Goal: Transaction & Acquisition: Purchase product/service

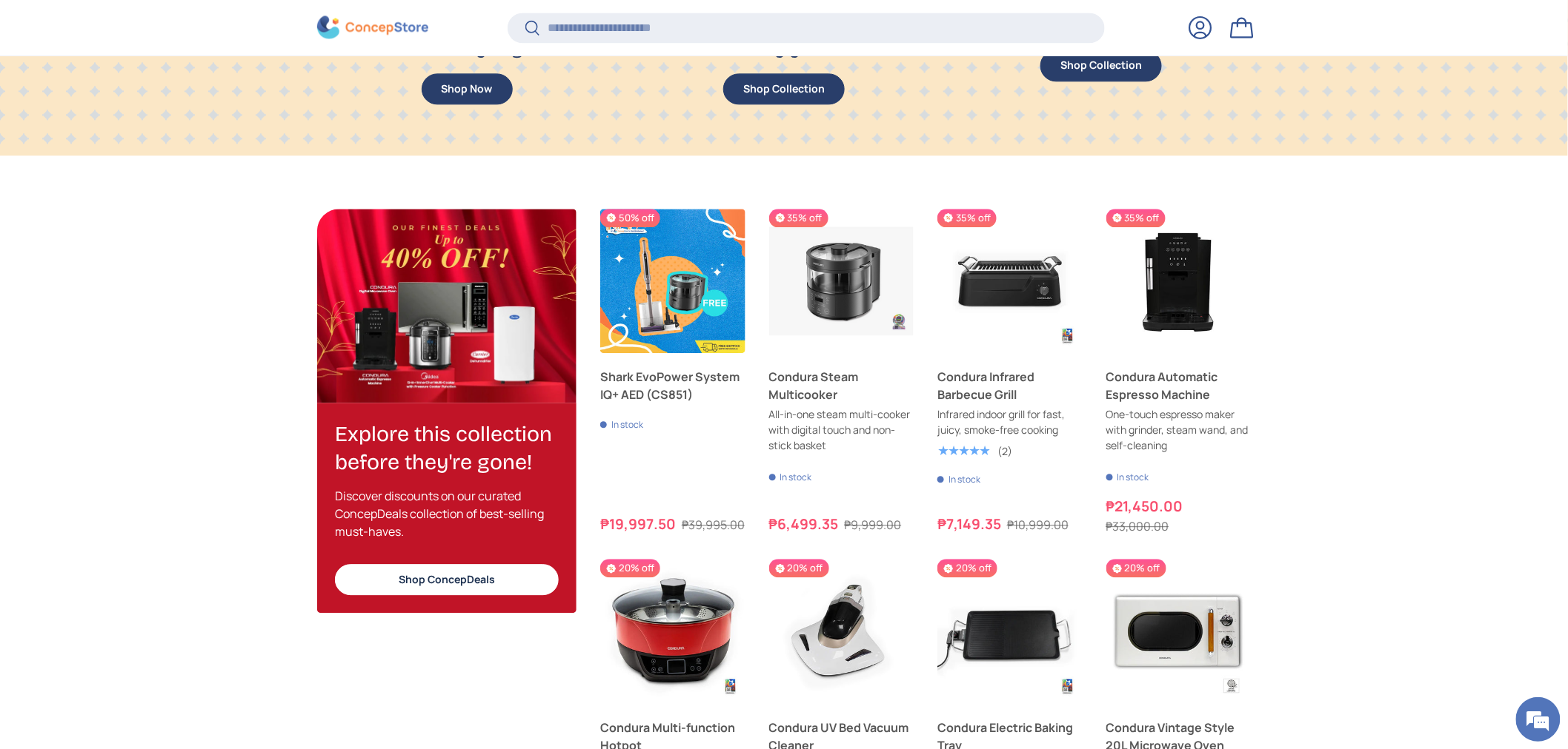
scroll to position [1491, 0]
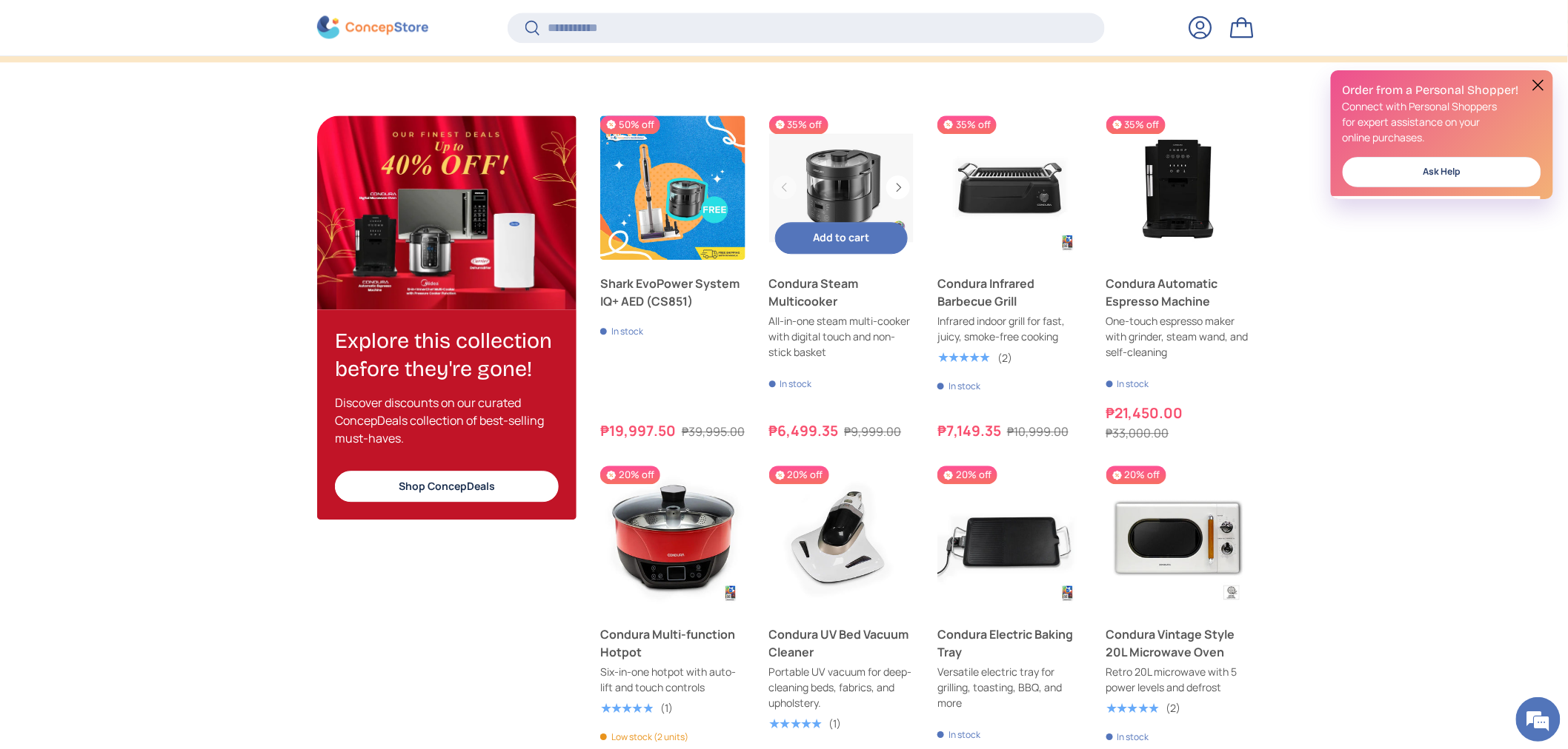
click at [845, 164] on link "Condura Steam Multicooker" at bounding box center [841, 188] width 145 height 145
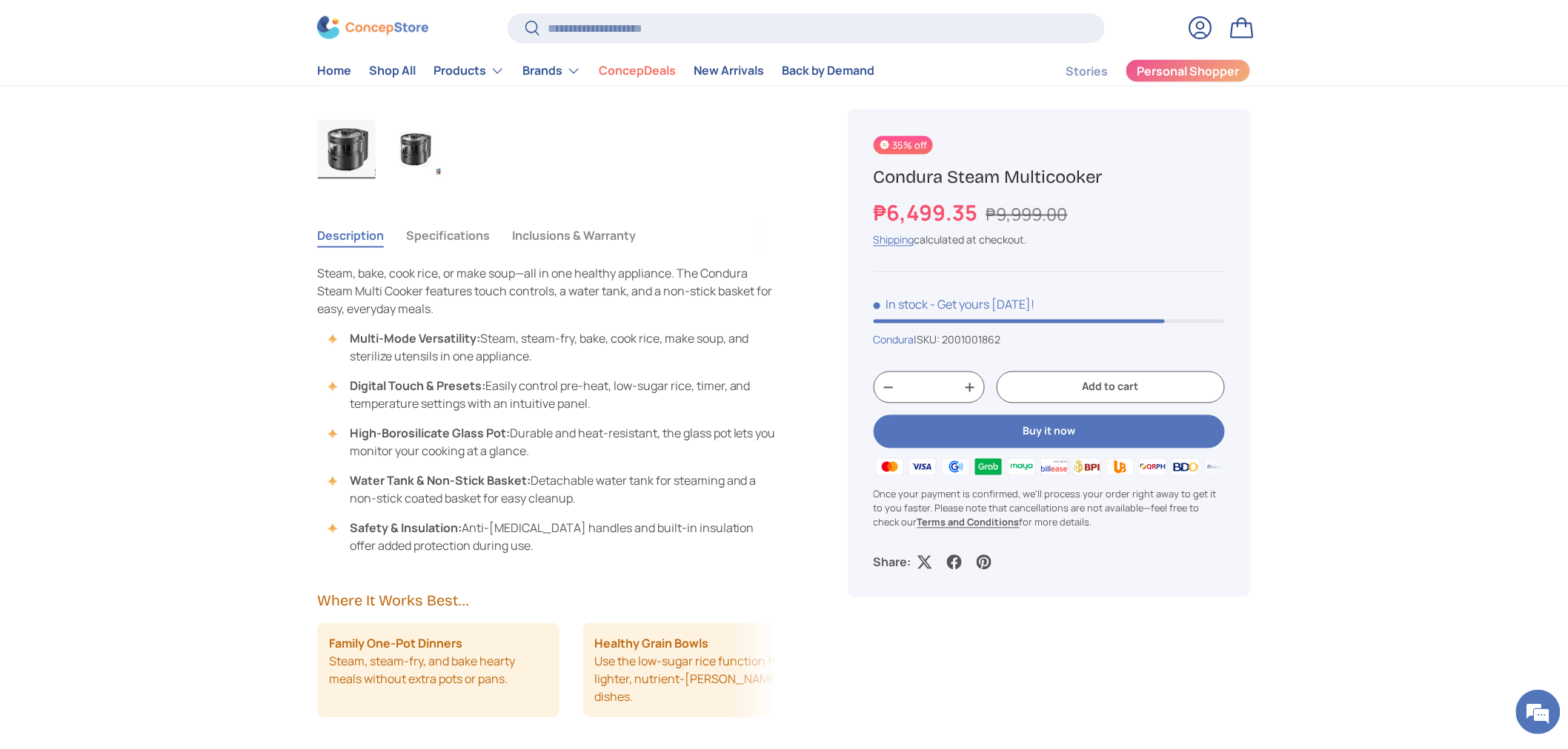
scroll to position [411, 0]
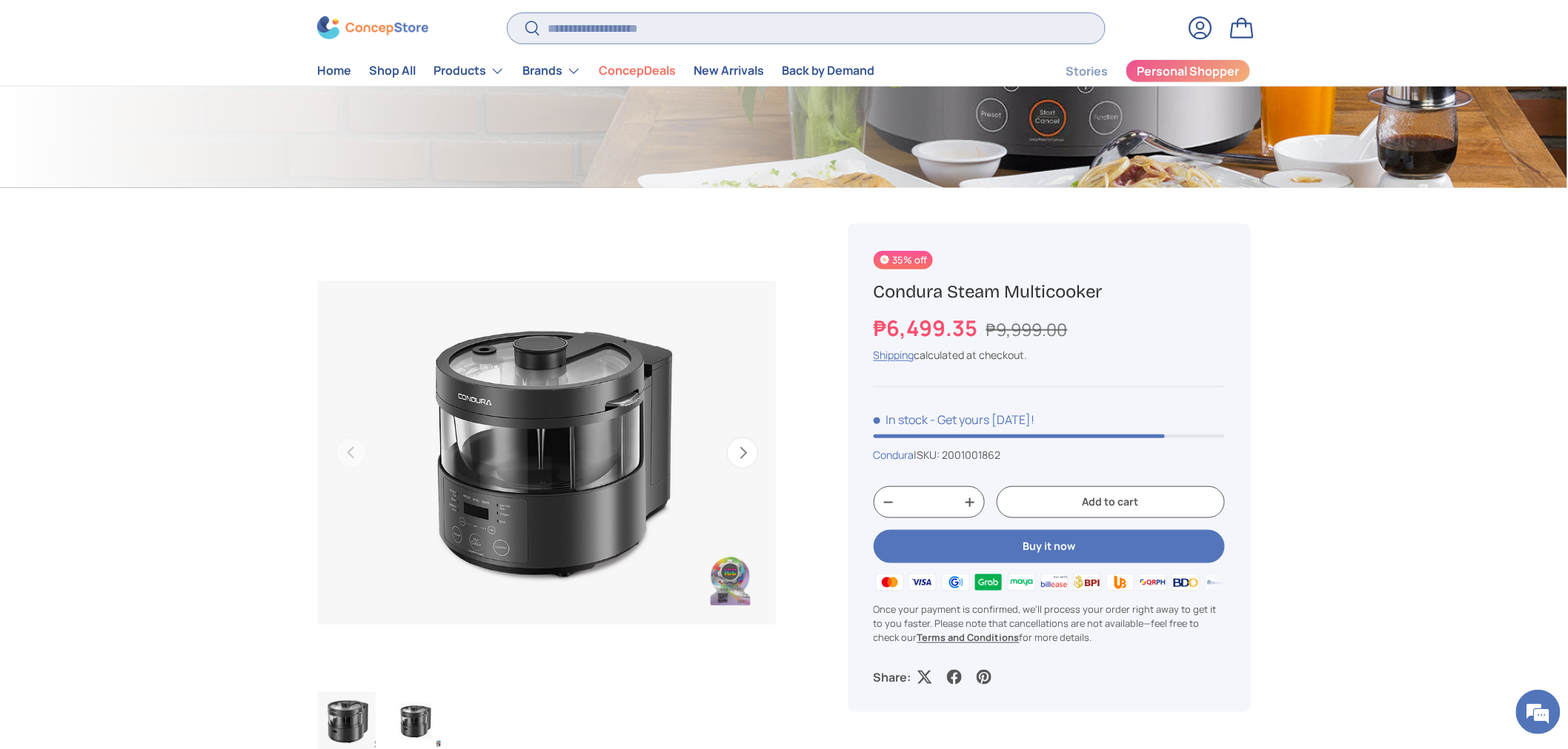
click at [591, 32] on input "Search" at bounding box center [806, 27] width 597 height 30
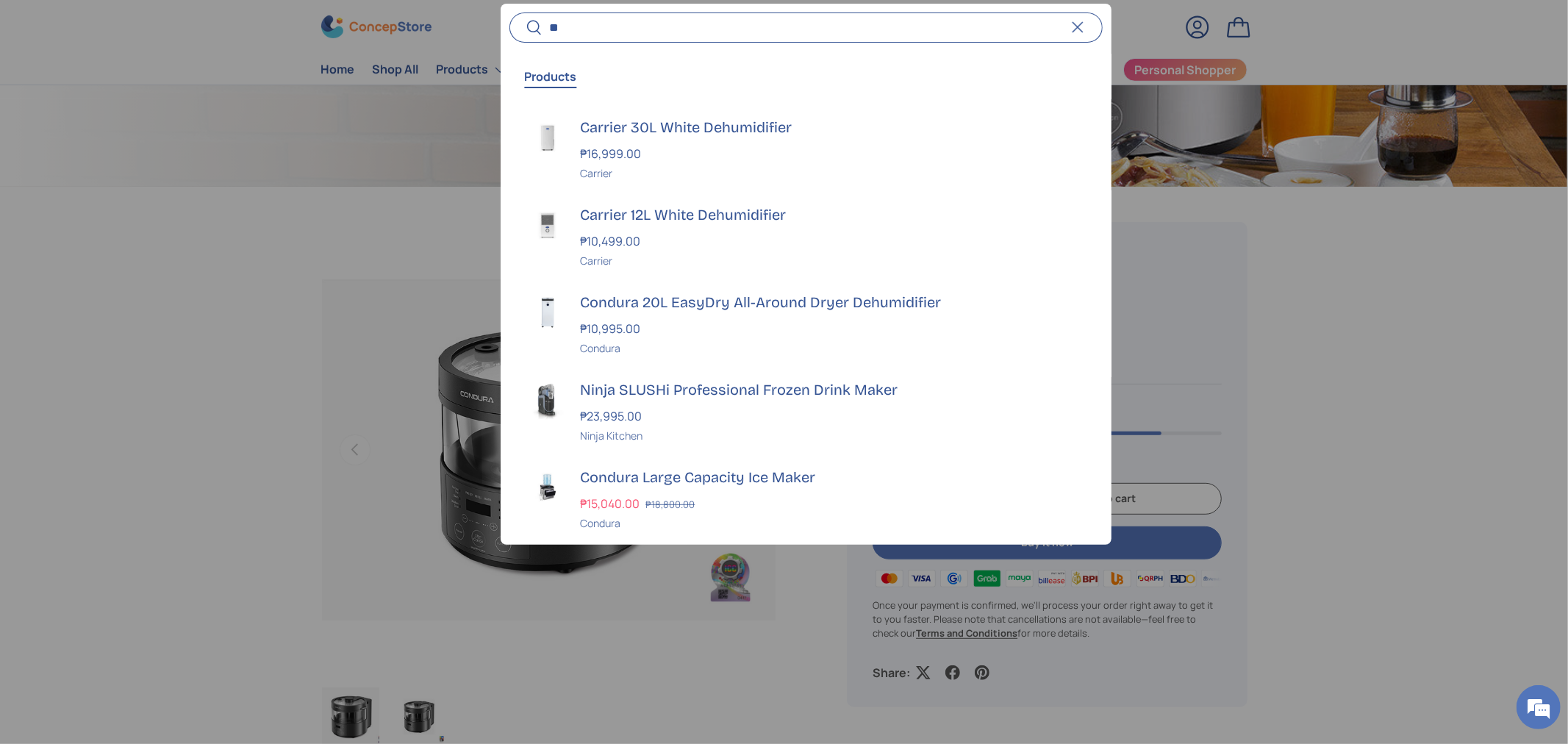
type input "**"
click at [222, 348] on div at bounding box center [784, 372] width 1568 height 744
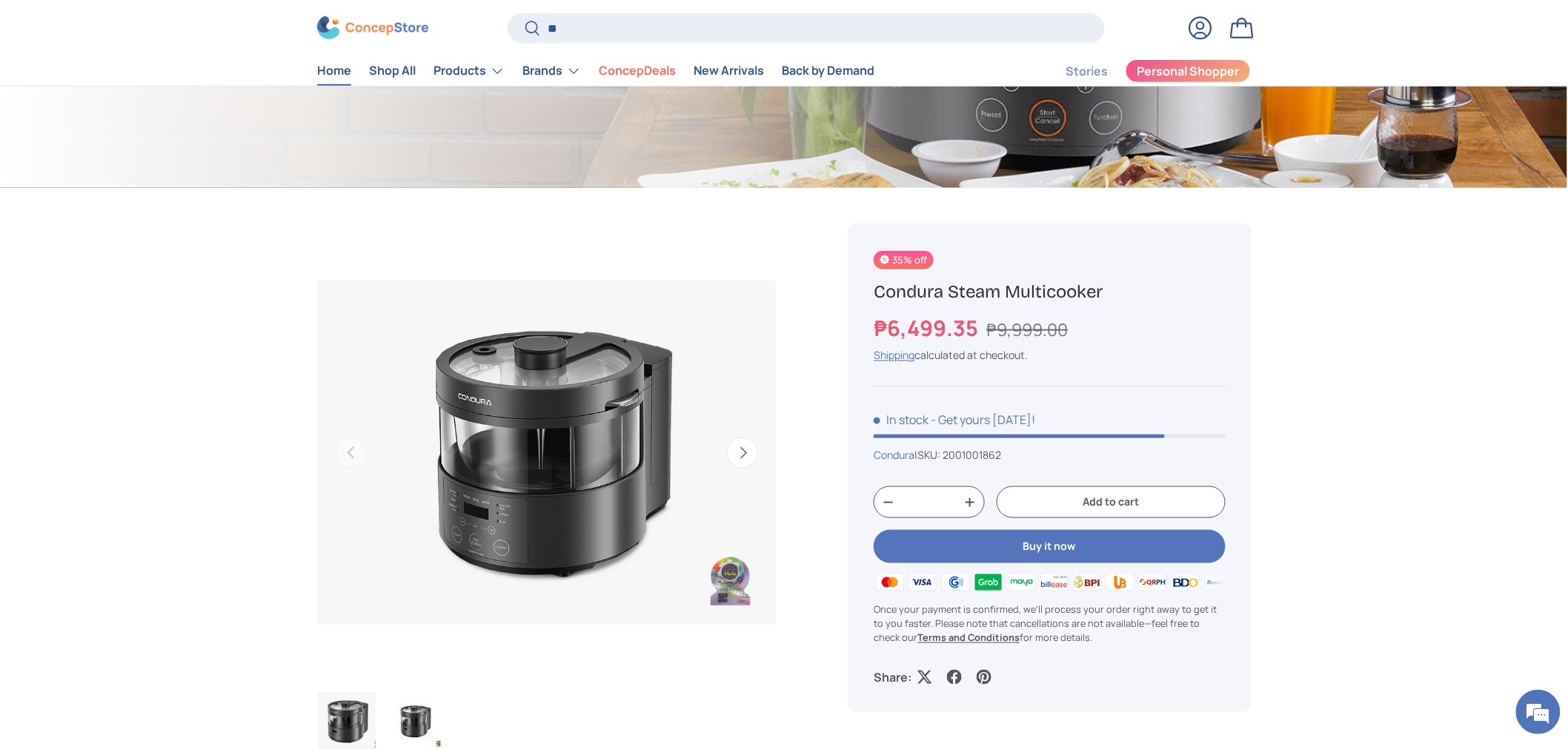
click at [334, 71] on link "Home" at bounding box center [334, 71] width 34 height 29
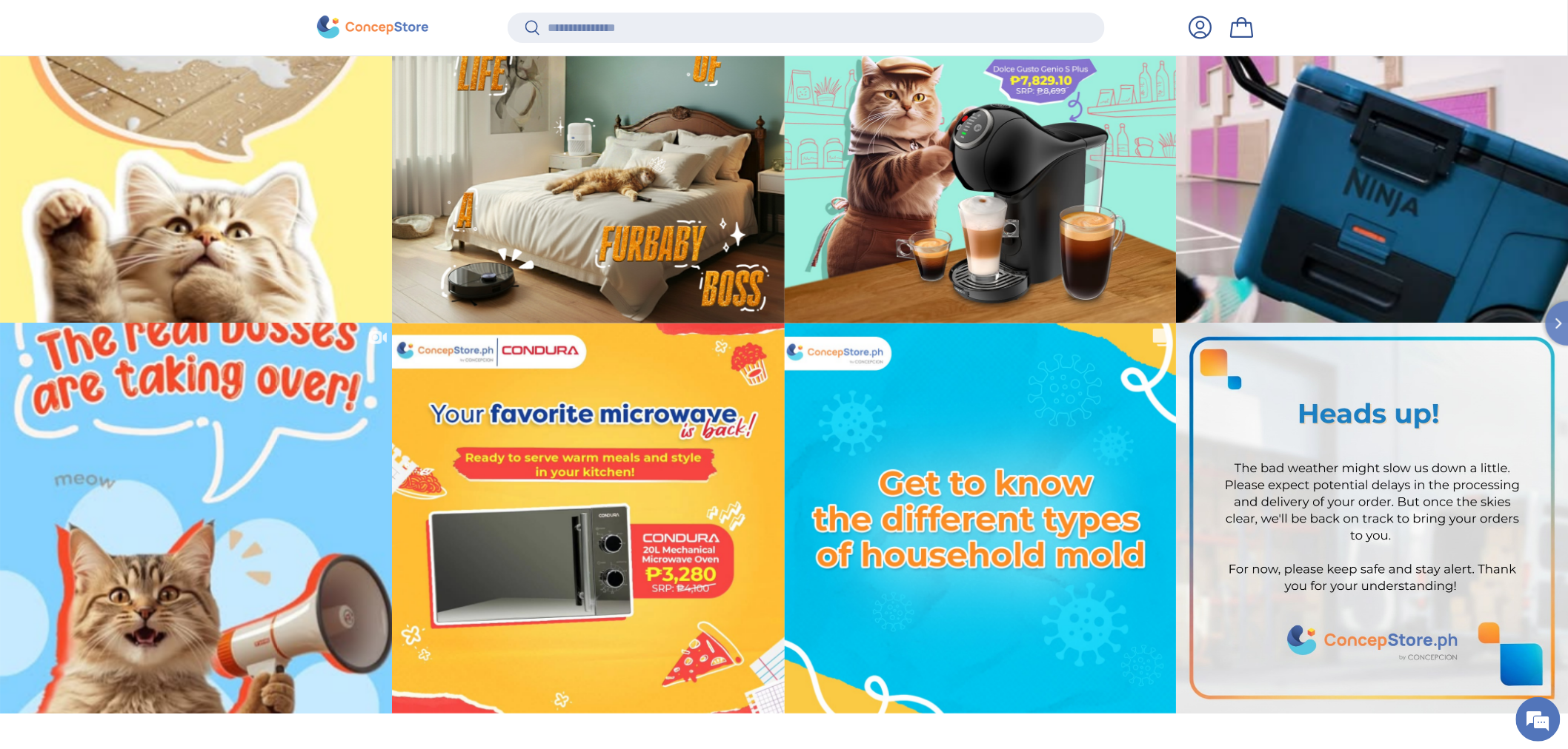
scroll to position [3441, 6057]
